Goal: Navigation & Orientation: Find specific page/section

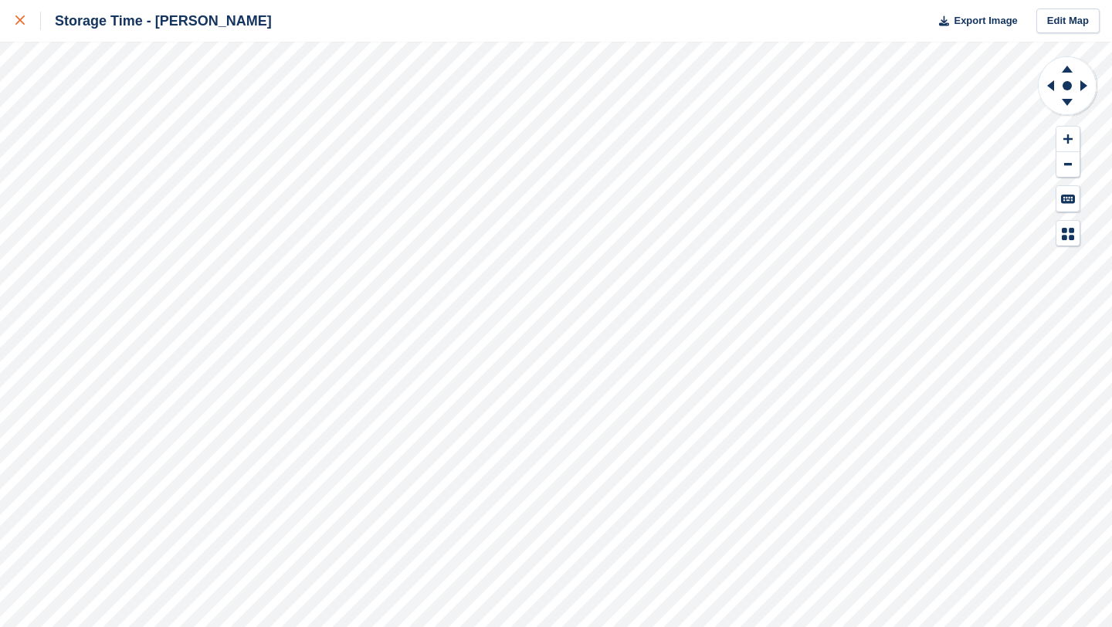
click at [24, 17] on icon at bounding box center [19, 19] width 9 height 9
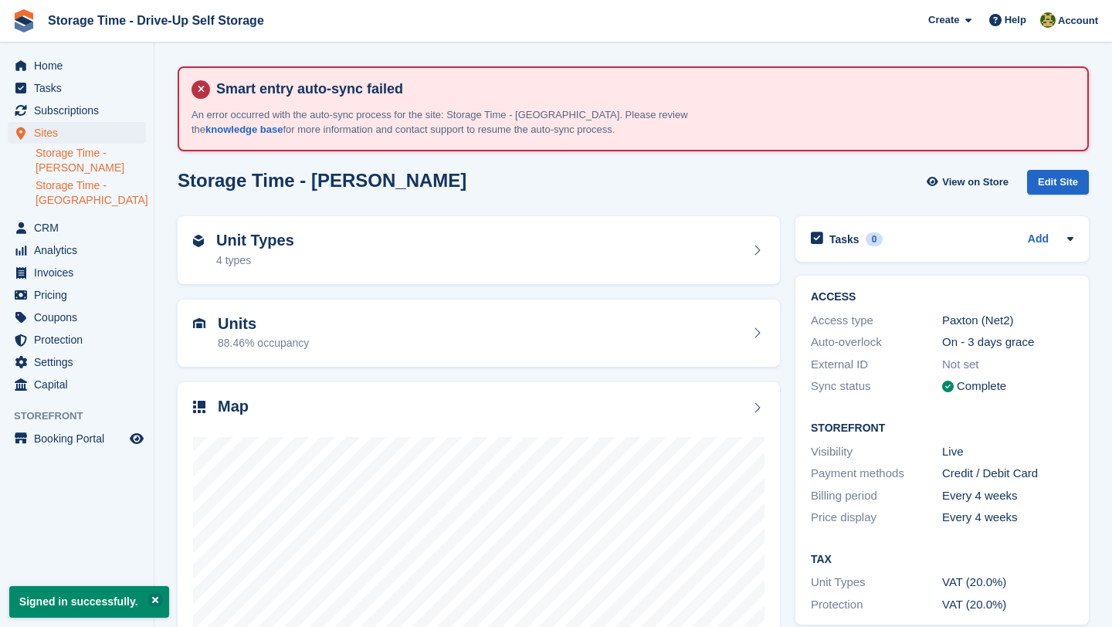
click at [88, 202] on link "Storage Time - [GEOGRAPHIC_DATA]" at bounding box center [91, 192] width 110 height 29
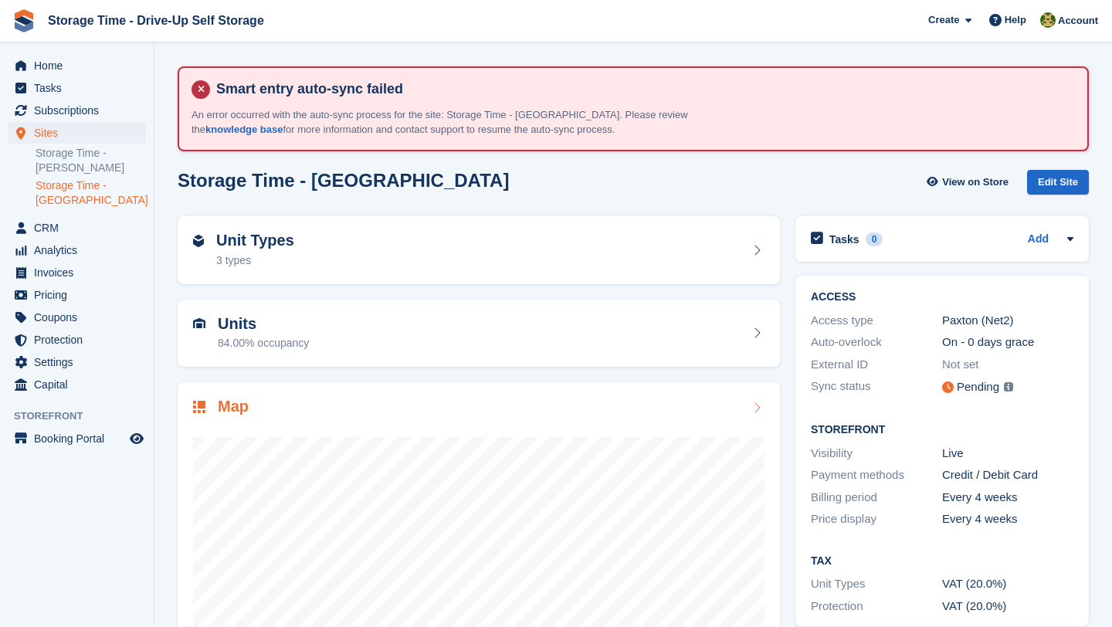
scroll to position [134, 0]
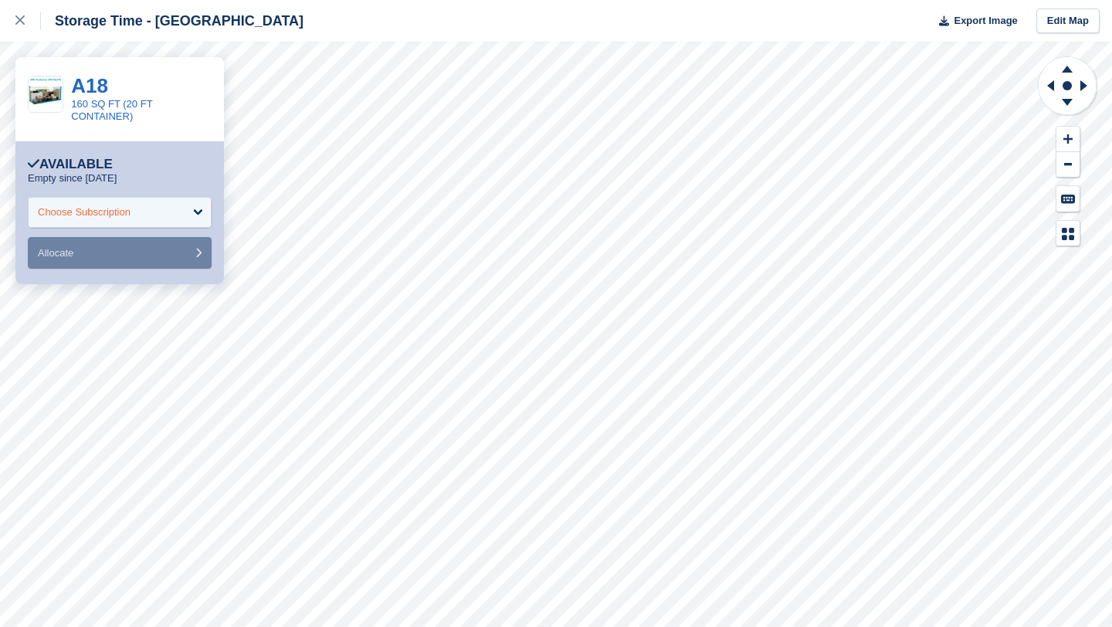
click at [204, 212] on div "Choose Subscription" at bounding box center [120, 212] width 184 height 31
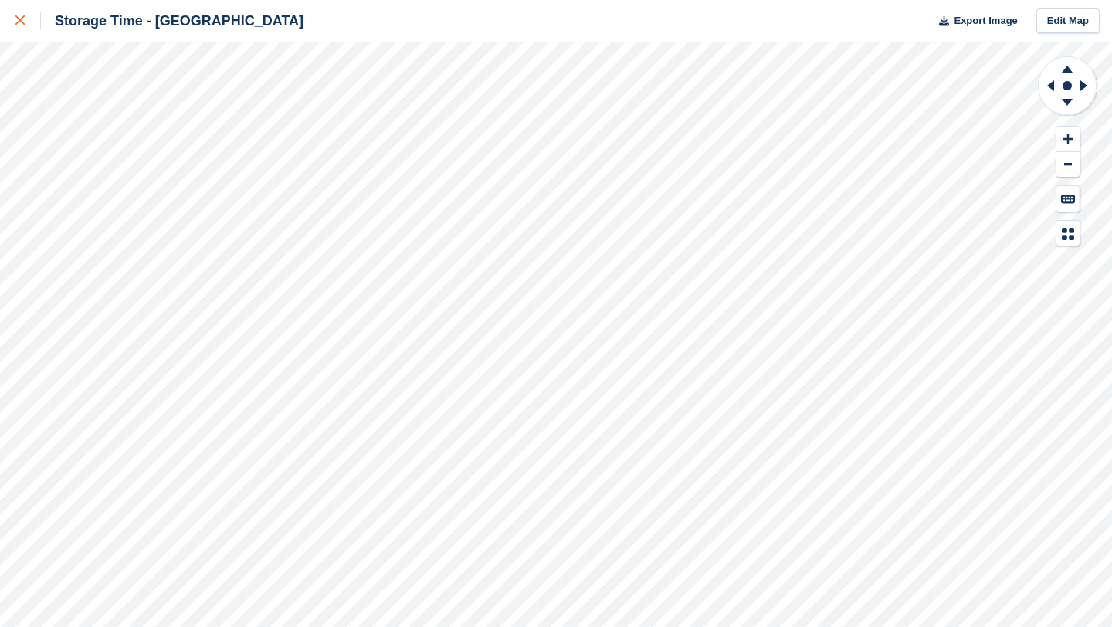
click at [17, 23] on icon at bounding box center [19, 19] width 9 height 9
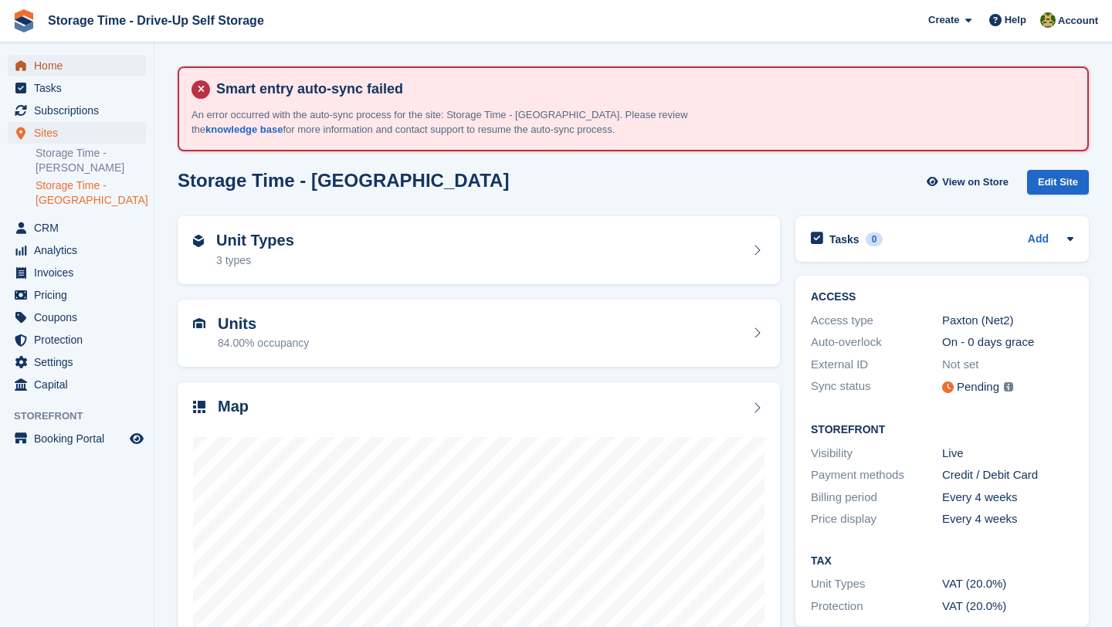
click at [106, 68] on span "Home" at bounding box center [80, 66] width 93 height 22
